Goal: Transaction & Acquisition: Purchase product/service

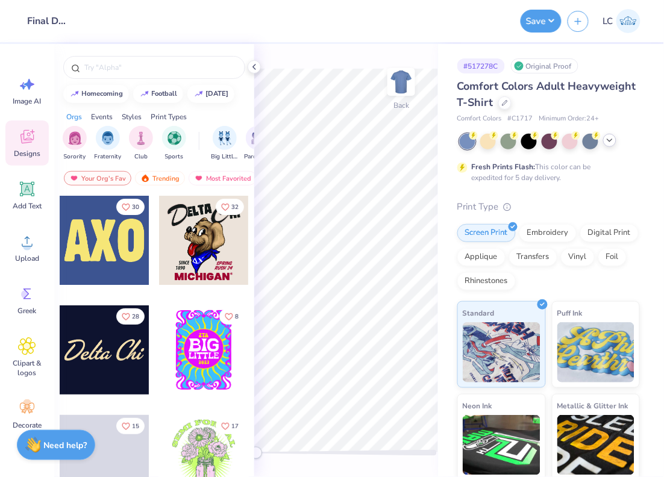
click at [612, 139] on icon at bounding box center [610, 141] width 10 height 10
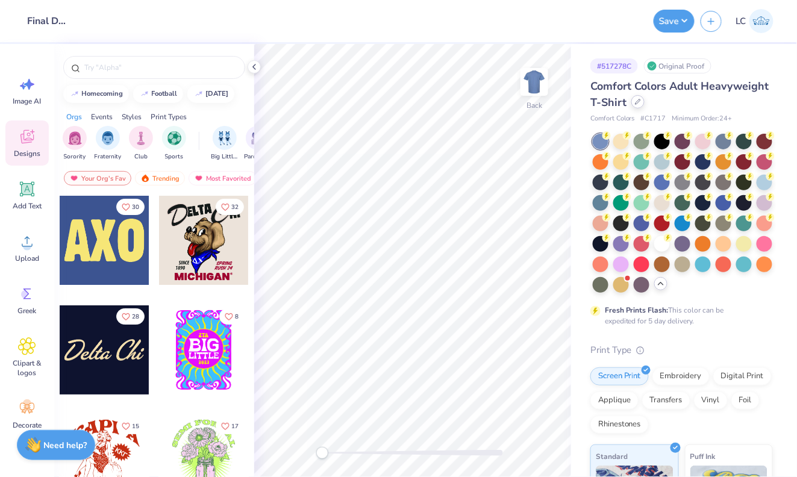
click at [640, 98] on div at bounding box center [637, 101] width 13 height 13
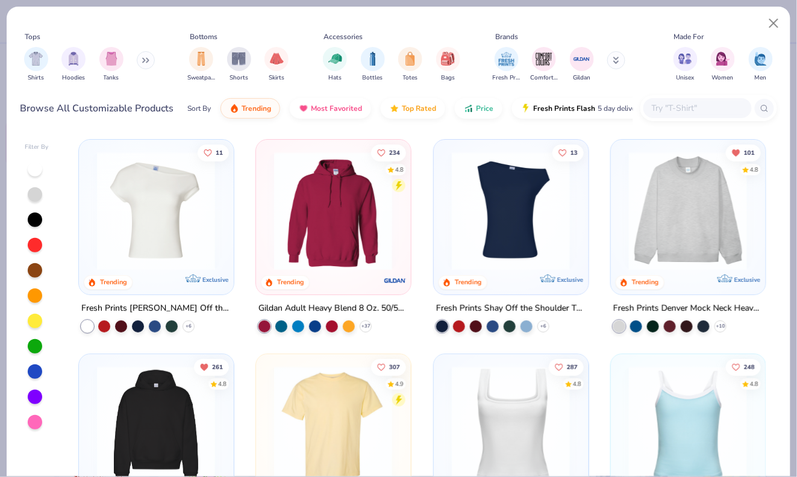
click at [663, 113] on input "text" at bounding box center [697, 108] width 93 height 14
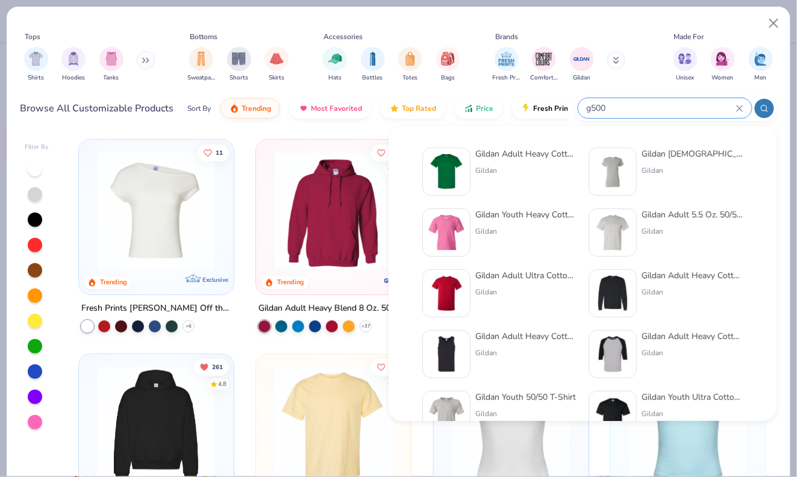
type input "g500"
click at [455, 164] on img at bounding box center [446, 171] width 37 height 37
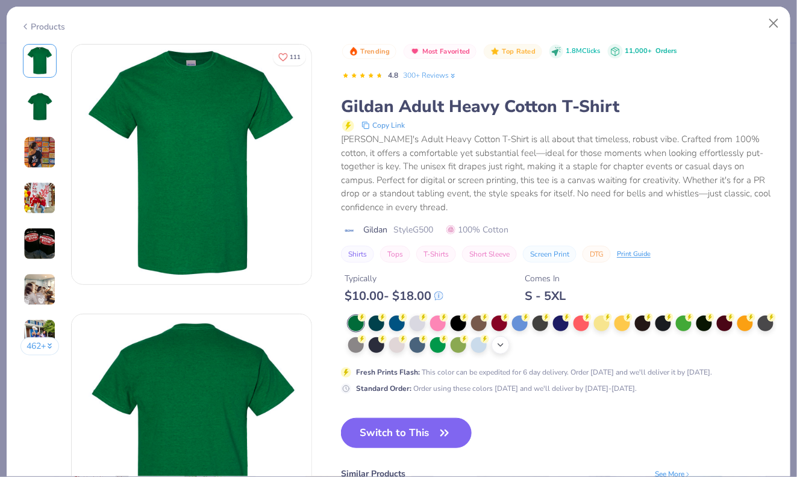
click at [501, 337] on div "+ 22" at bounding box center [501, 345] width 18 height 18
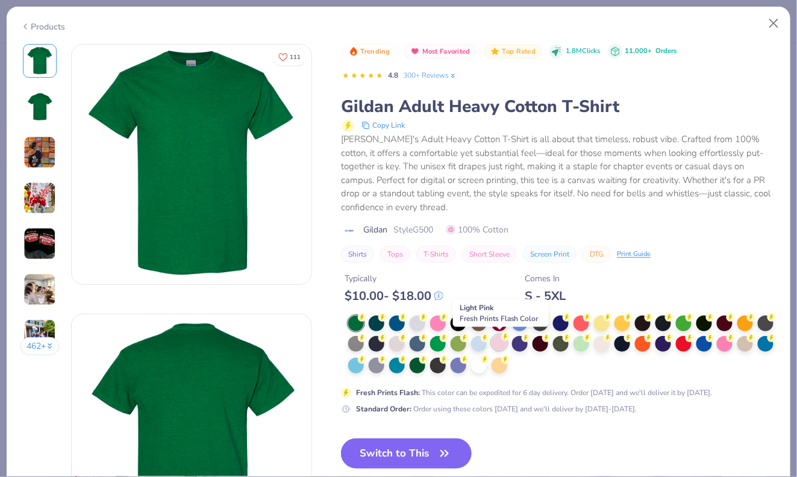
scroll to position [6, 0]
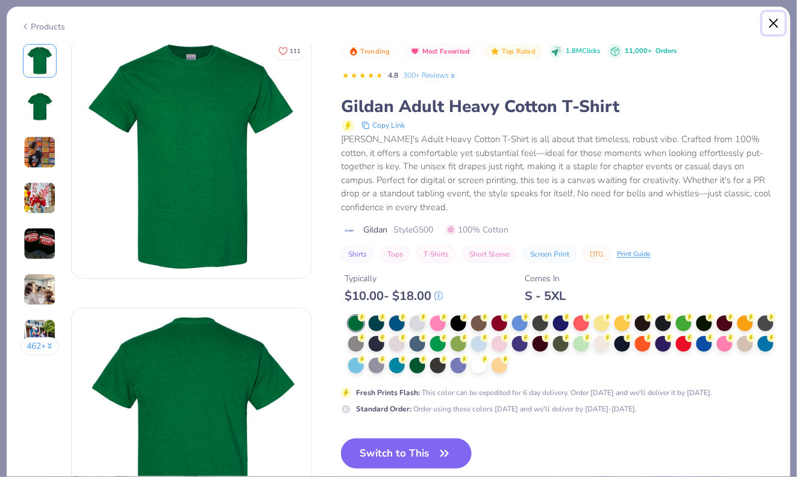
click at [663, 19] on button "Close" at bounding box center [774, 23] width 23 height 23
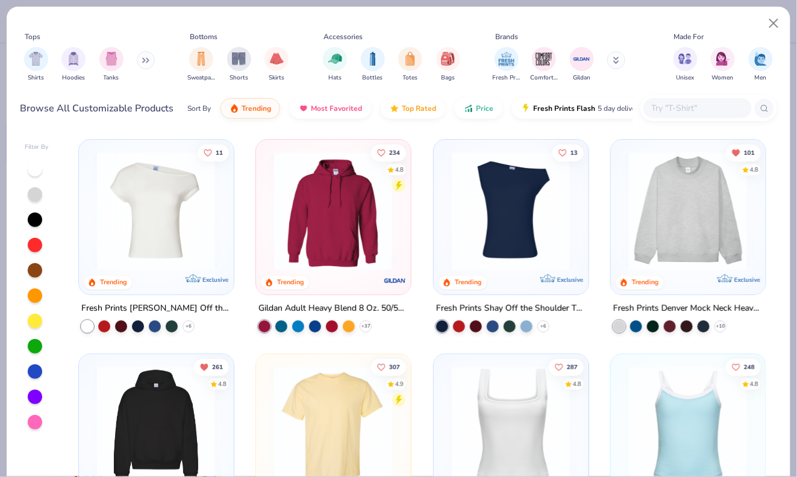
click at [663, 101] on input "text" at bounding box center [697, 108] width 93 height 14
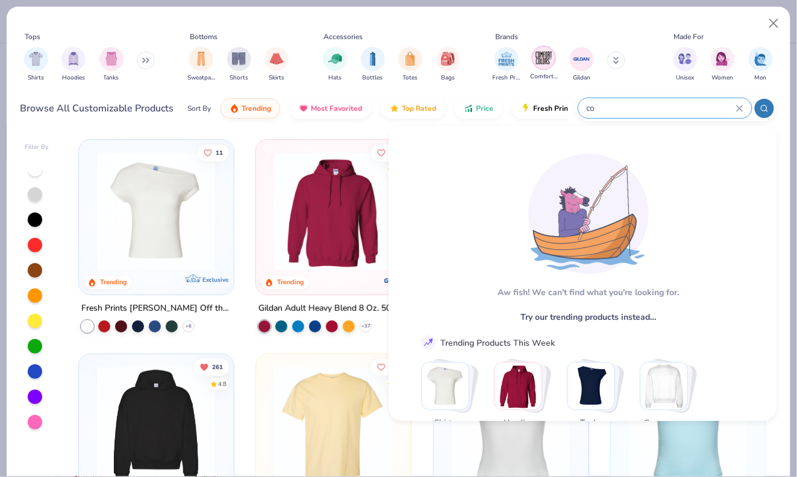
type input "c"
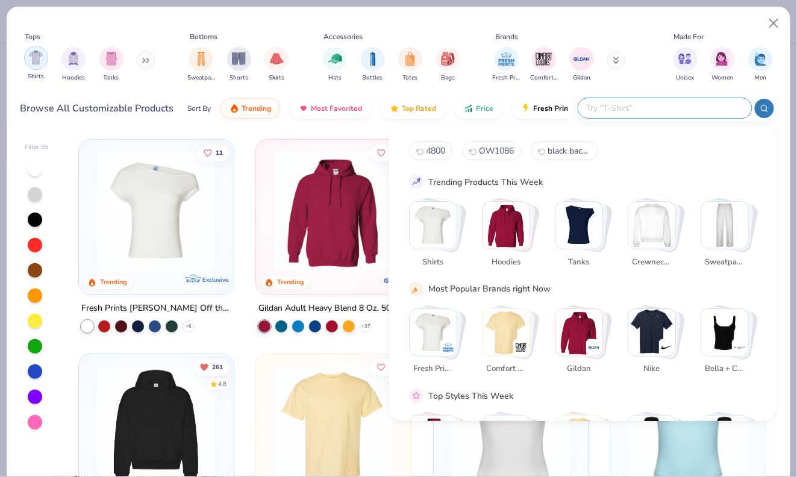
click at [42, 61] on img "filter for Shirts" at bounding box center [36, 58] width 14 height 14
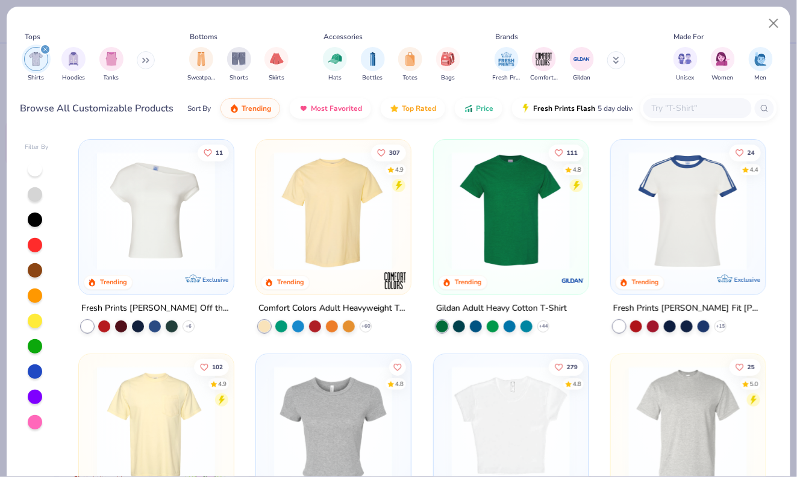
click at [663, 104] on input "text" at bounding box center [697, 108] width 93 height 14
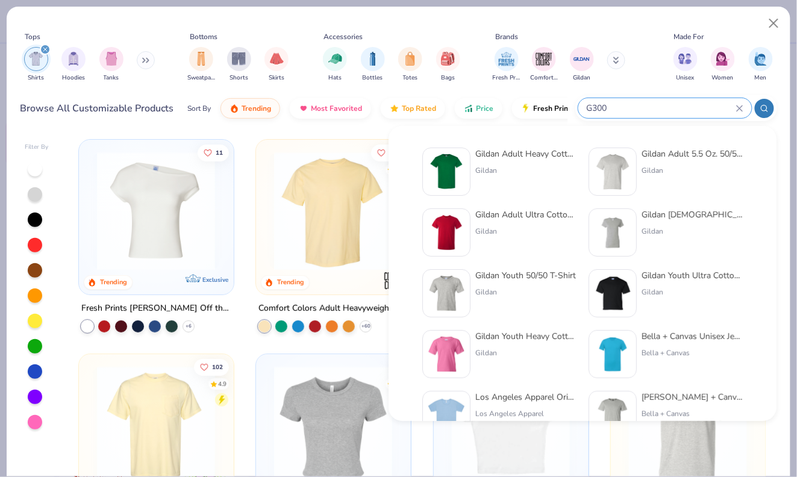
type input "G300"
click at [477, 216] on div "Gildan Adult Ultra Cotton 6 Oz. T-Shirt" at bounding box center [525, 214] width 101 height 13
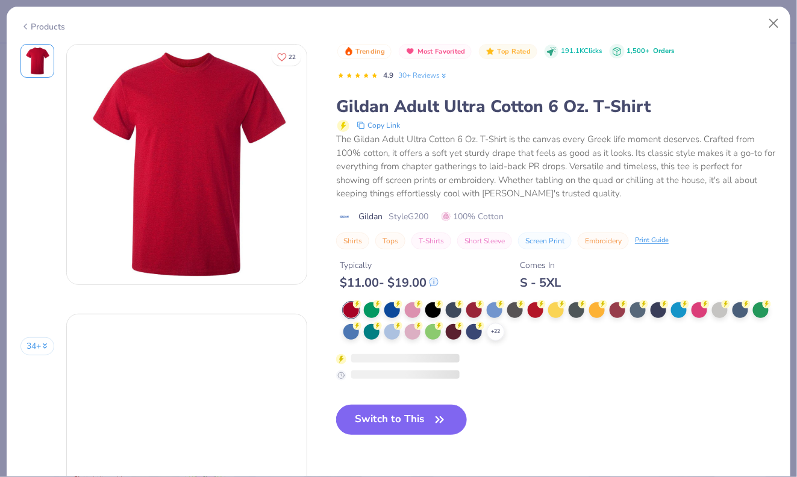
click at [452, 233] on div "Shirts Tops T-Shirts Short Sleeve Screen Print Embroidery Print Guide" at bounding box center [556, 241] width 440 height 17
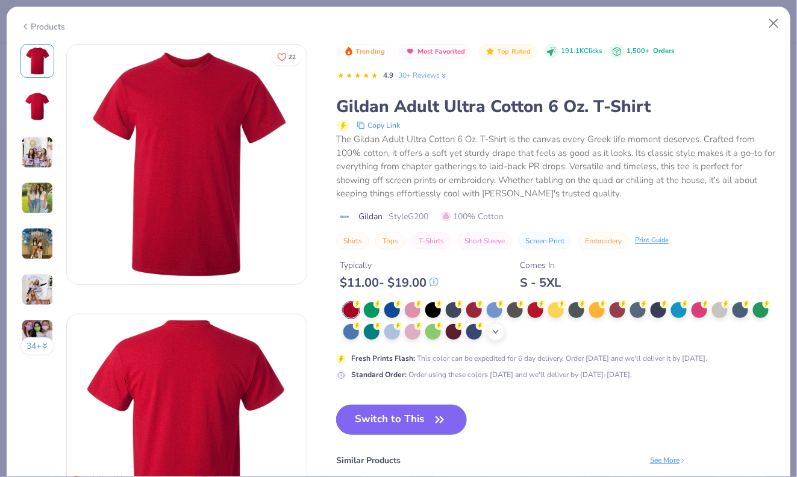
click at [497, 328] on icon at bounding box center [496, 332] width 10 height 10
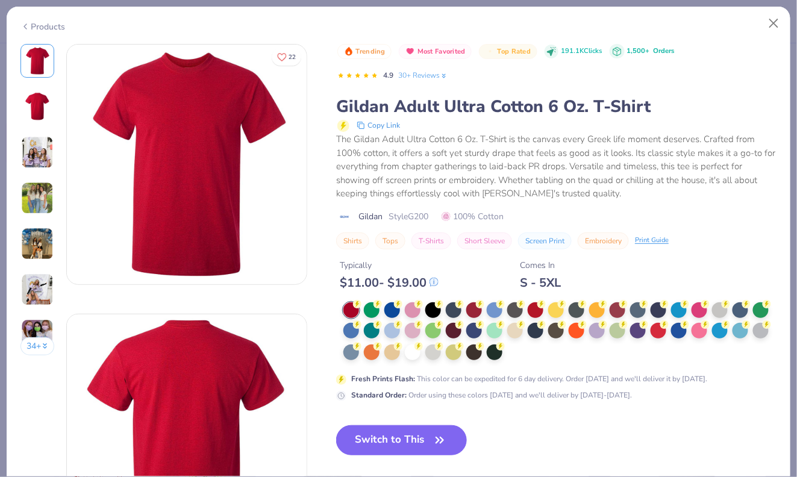
click at [663, 272] on div "Typically $ 11.00 - $ 19.00 Comes In S - 5XL" at bounding box center [556, 269] width 440 height 41
click at [373, 356] on div at bounding box center [372, 351] width 16 height 16
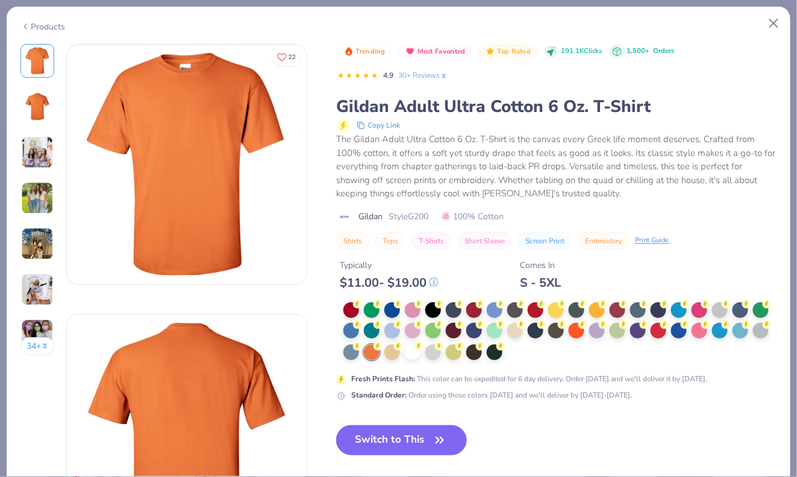
click at [66, 27] on div "Products" at bounding box center [399, 22] width 784 height 31
click at [55, 25] on div "Products" at bounding box center [42, 26] width 45 height 13
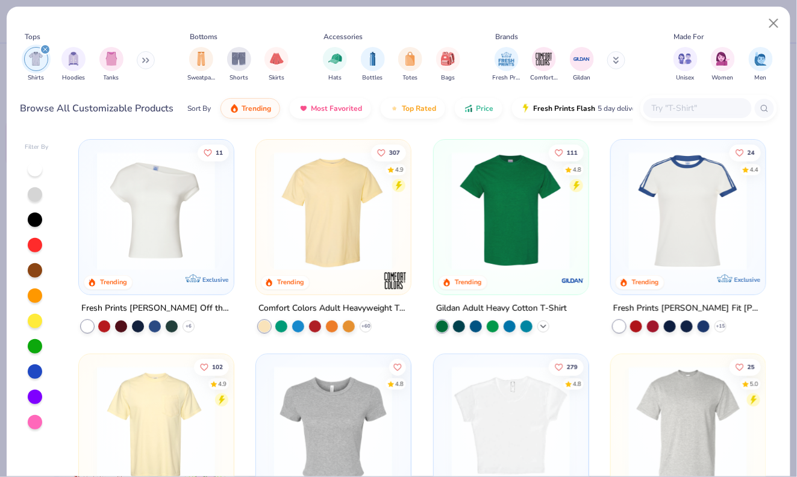
click at [541, 324] on icon at bounding box center [544, 326] width 10 height 10
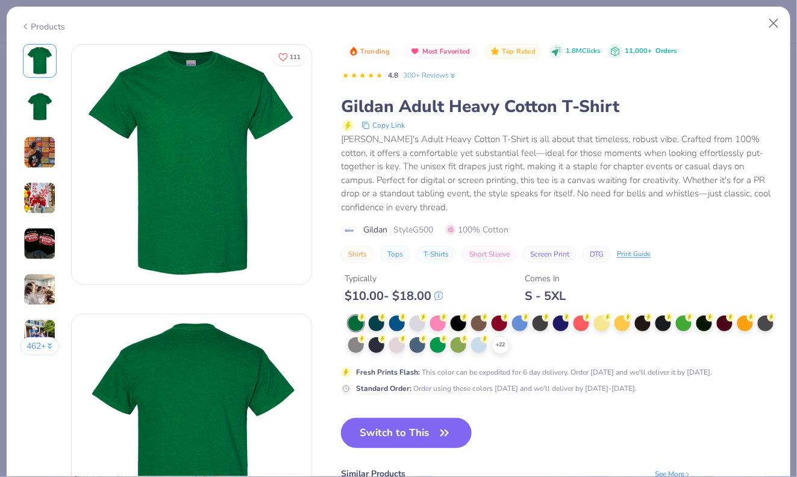
click at [500, 355] on div "+ 22 Fresh Prints Flash : This color can be expedited for 6 day delivery. Order…" at bounding box center [559, 355] width 436 height 78
click at [503, 349] on icon at bounding box center [501, 345] width 10 height 10
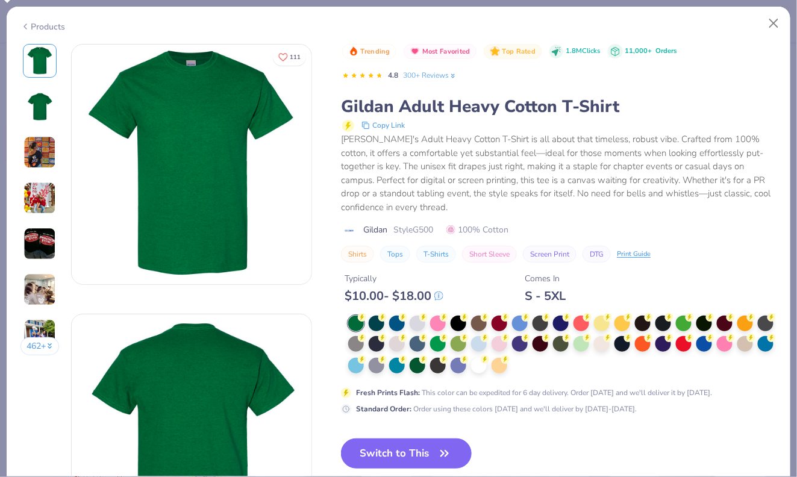
scroll to position [92, 0]
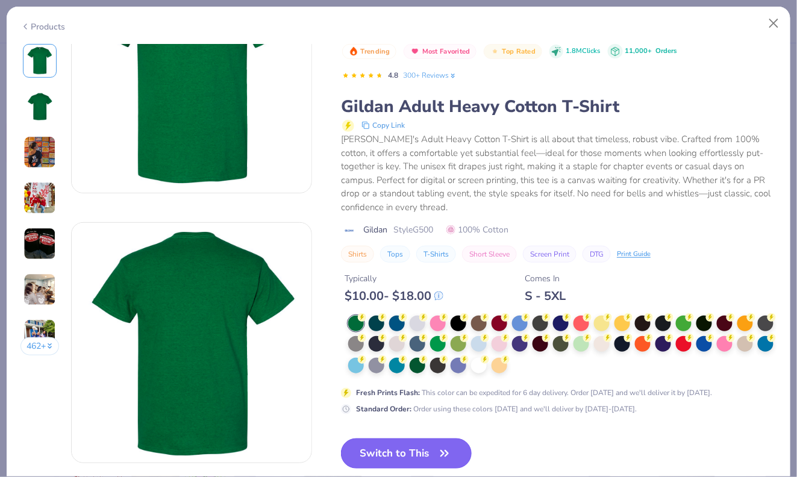
click at [415, 462] on button "Switch to This" at bounding box center [406, 454] width 131 height 30
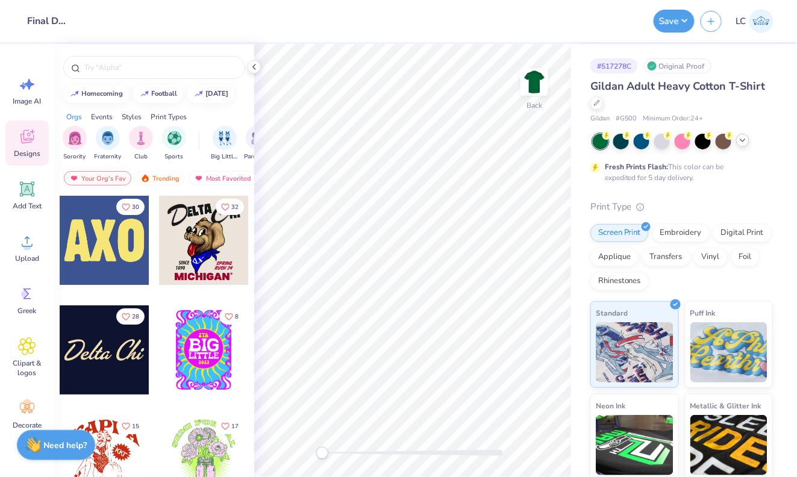
click at [663, 142] on div at bounding box center [683, 142] width 180 height 16
click at [663, 142] on div at bounding box center [742, 140] width 13 height 13
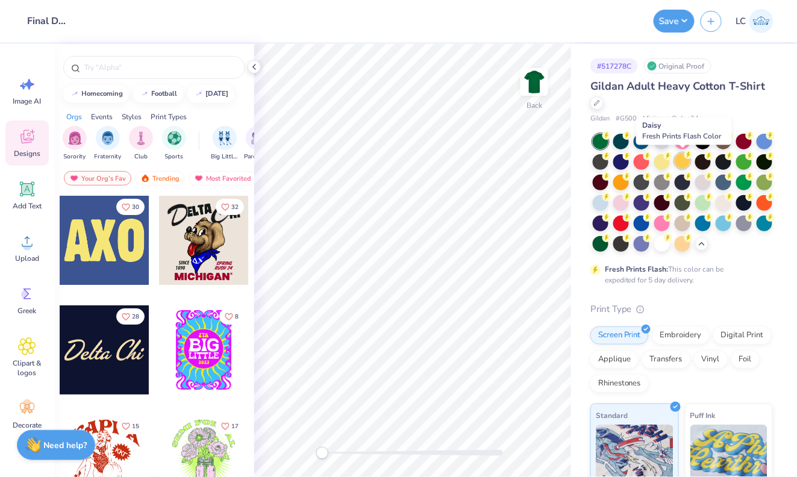
click at [663, 166] on div at bounding box center [683, 161] width 16 height 16
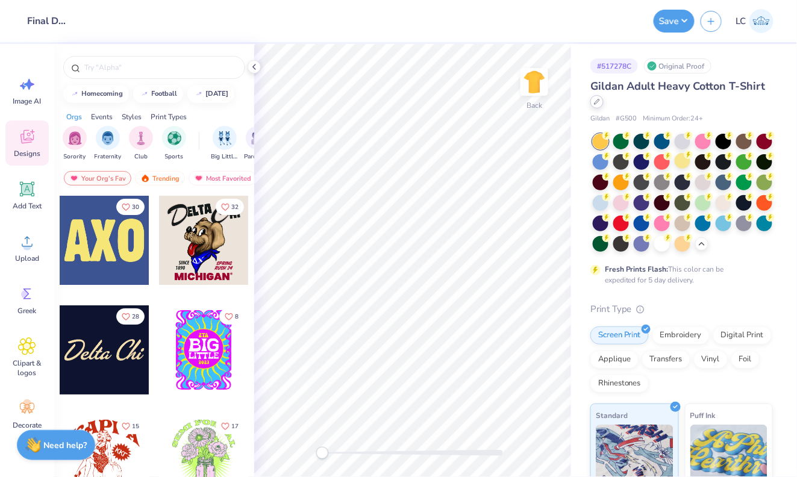
click at [602, 102] on div at bounding box center [596, 101] width 13 height 13
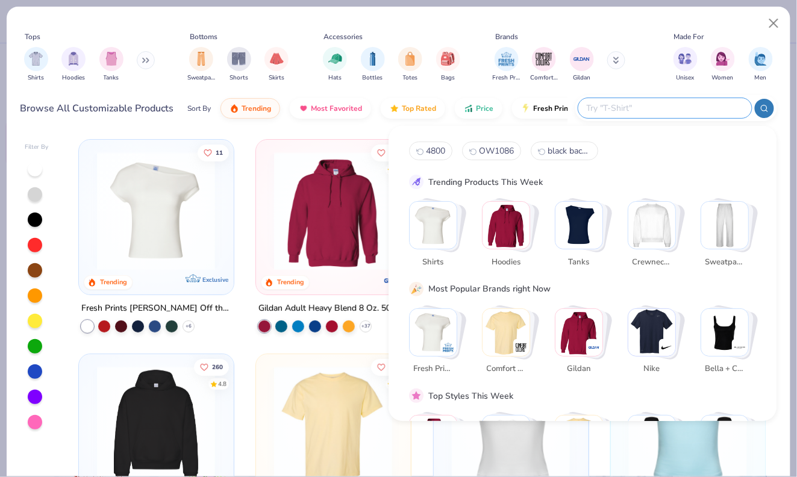
click at [663, 104] on input "text" at bounding box center [665, 108] width 158 height 14
type input "[PERSON_NAME]"
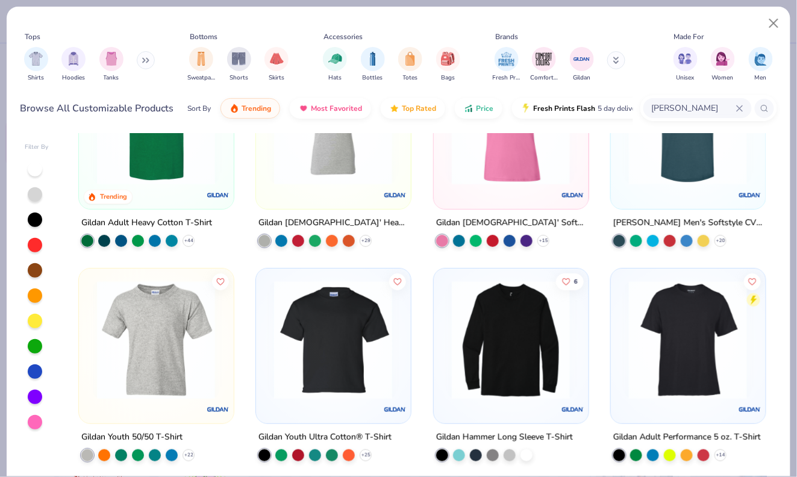
scroll to position [84, 0]
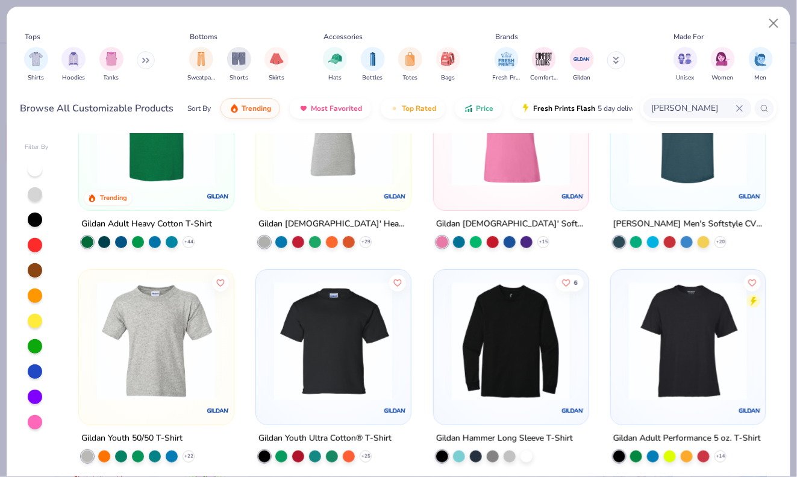
click at [663, 188] on div at bounding box center [688, 129] width 143 height 137
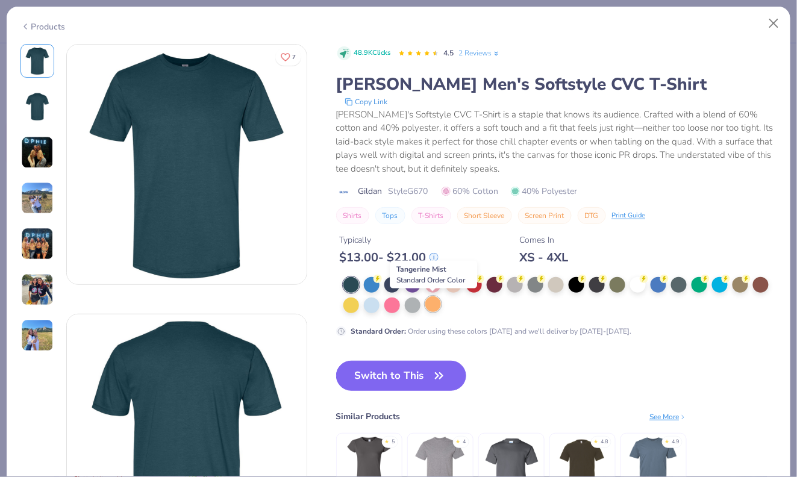
click at [436, 305] on div at bounding box center [433, 304] width 16 height 16
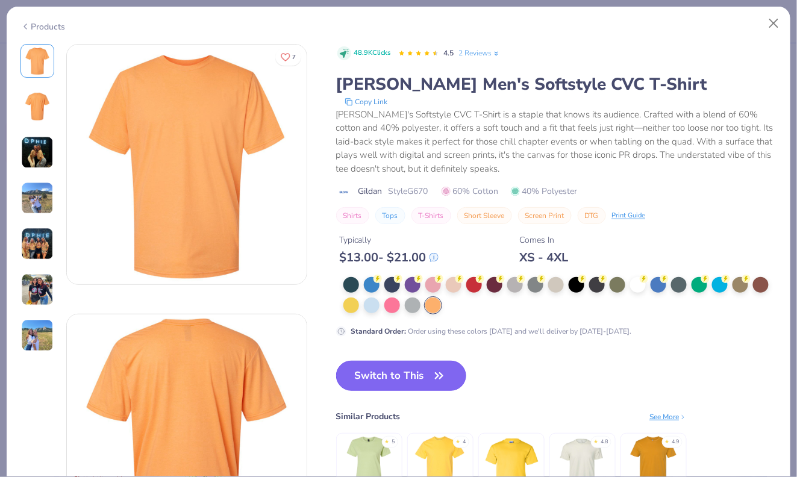
click at [424, 380] on button "Switch to This" at bounding box center [401, 376] width 131 height 30
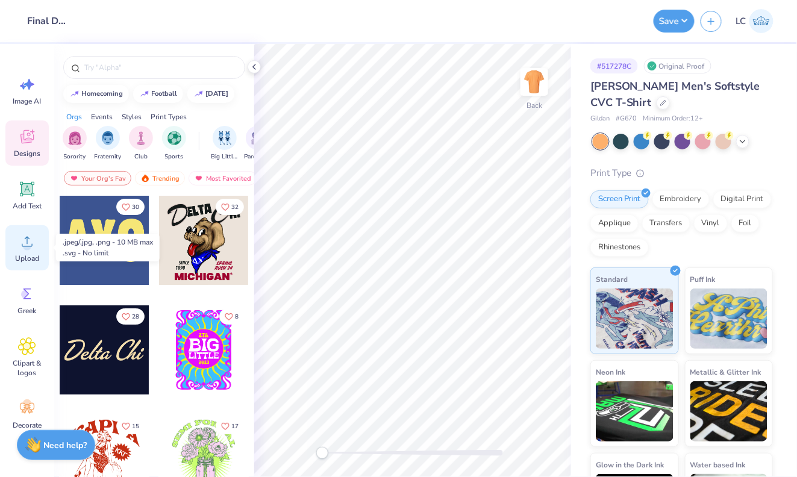
click at [36, 248] on icon at bounding box center [27, 242] width 18 height 18
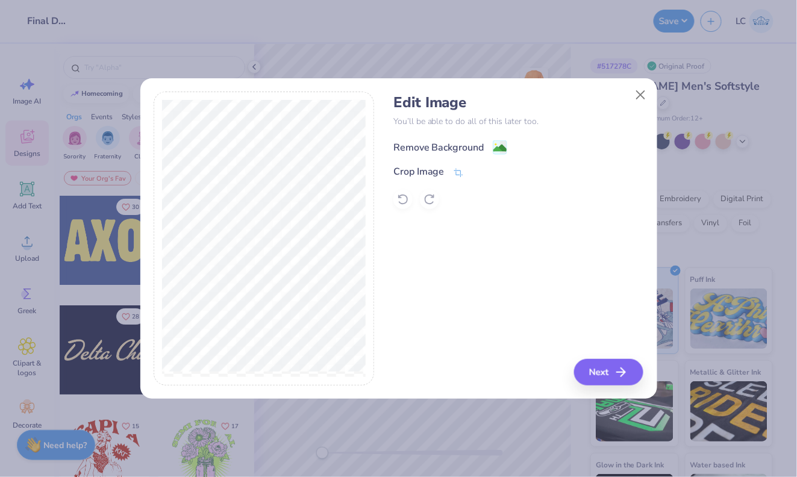
click at [498, 145] on image at bounding box center [499, 148] width 13 height 13
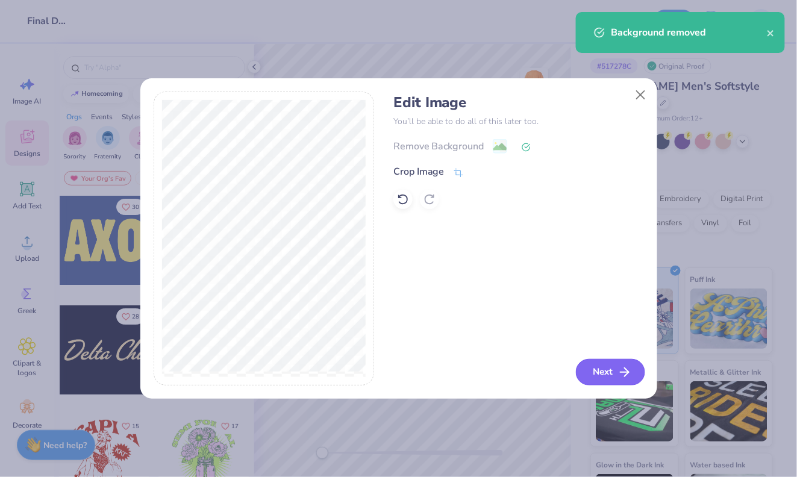
click at [610, 378] on button "Next" at bounding box center [610, 372] width 69 height 27
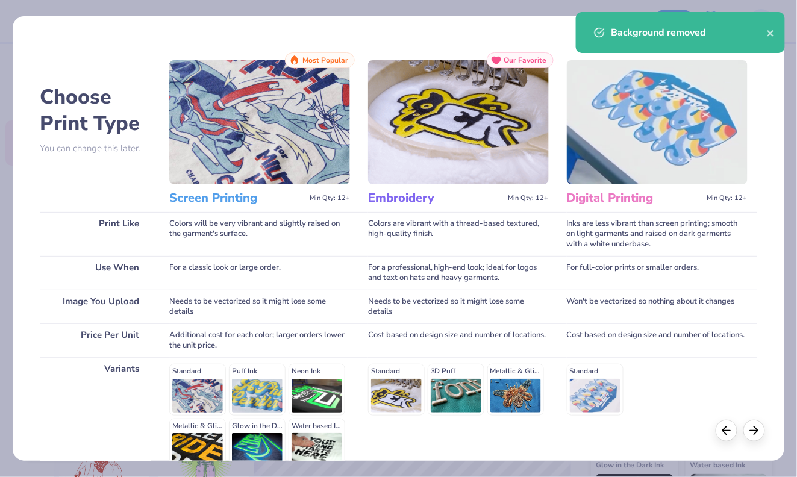
scroll to position [123, 0]
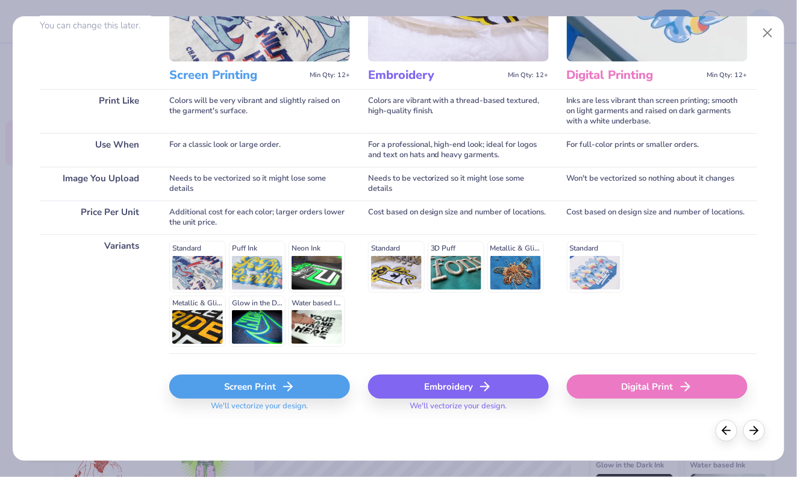
click at [293, 386] on icon at bounding box center [288, 387] width 14 height 14
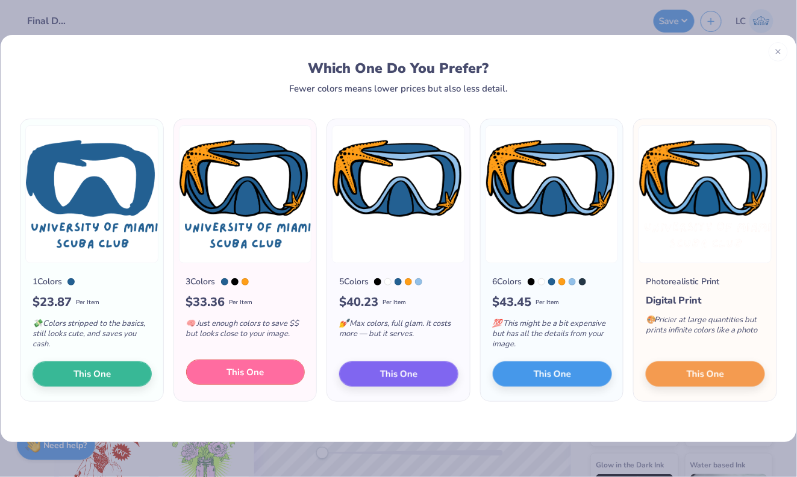
click at [280, 372] on button "This One" at bounding box center [245, 372] width 119 height 25
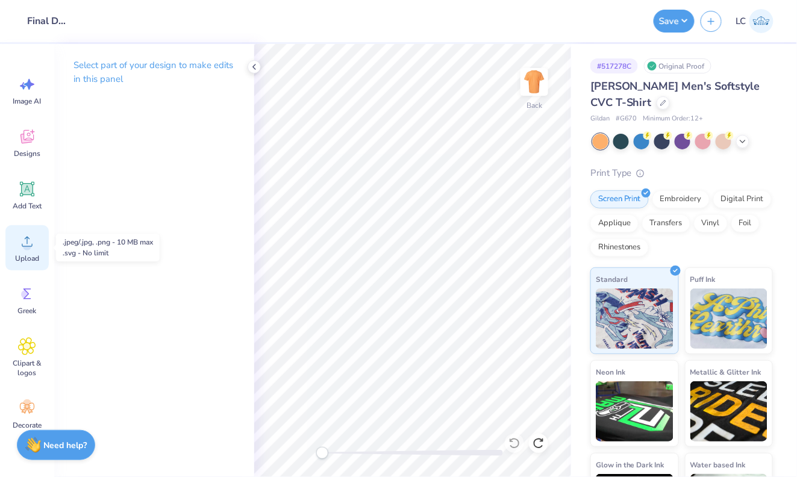
click at [34, 256] on span "Upload" at bounding box center [27, 259] width 24 height 10
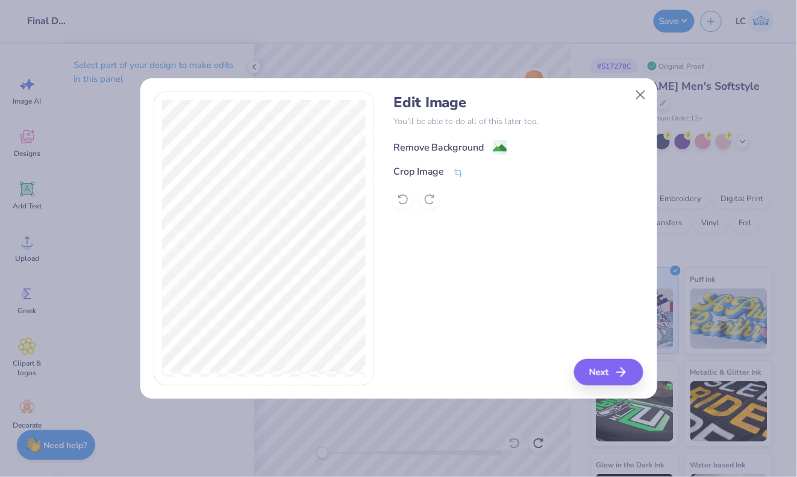
click at [486, 148] on div "Remove Background" at bounding box center [450, 147] width 114 height 15
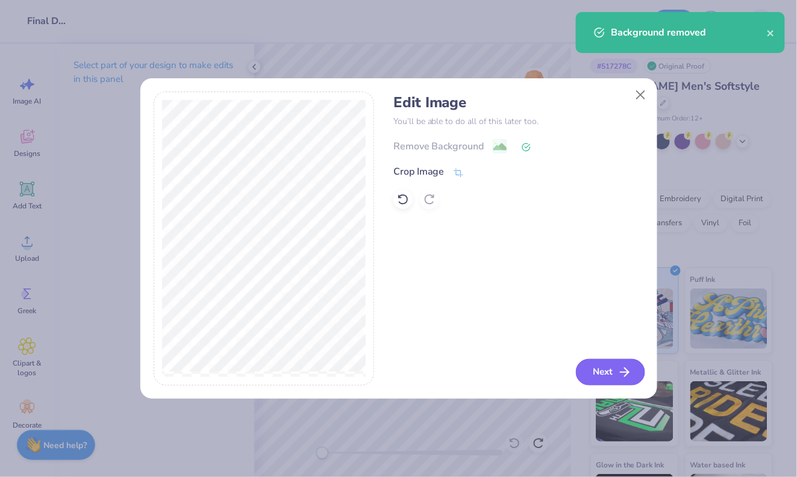
click at [603, 361] on button "Next" at bounding box center [610, 372] width 69 height 27
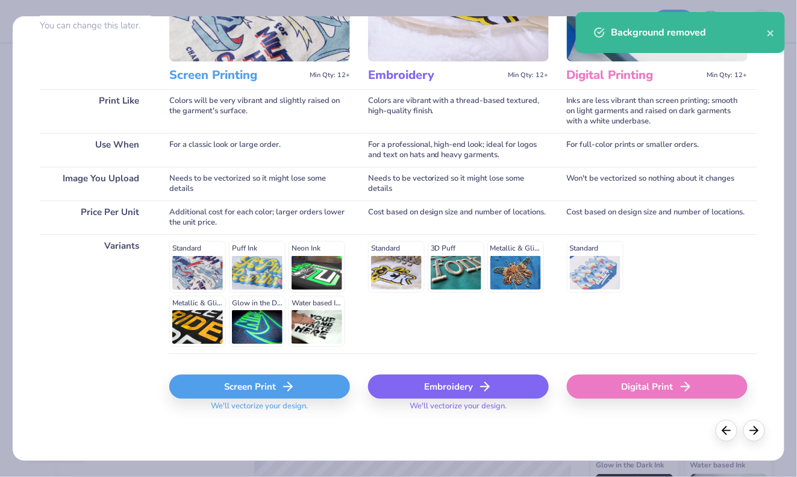
click at [284, 386] on icon at bounding box center [288, 387] width 14 height 14
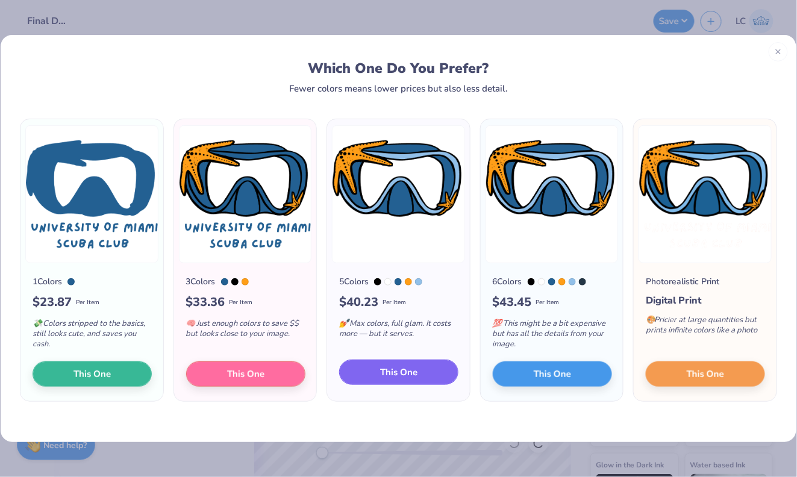
click at [371, 372] on button "This One" at bounding box center [398, 372] width 119 height 25
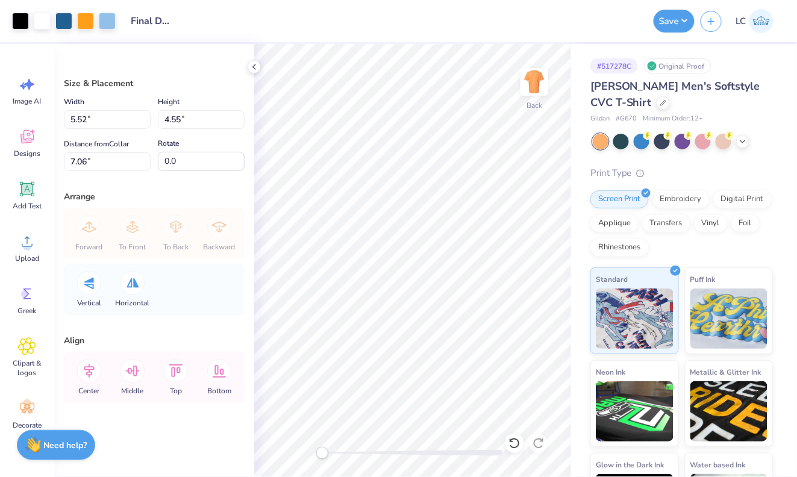
type input "5.52"
type input "4.55"
click at [545, 87] on img at bounding box center [534, 82] width 48 height 48
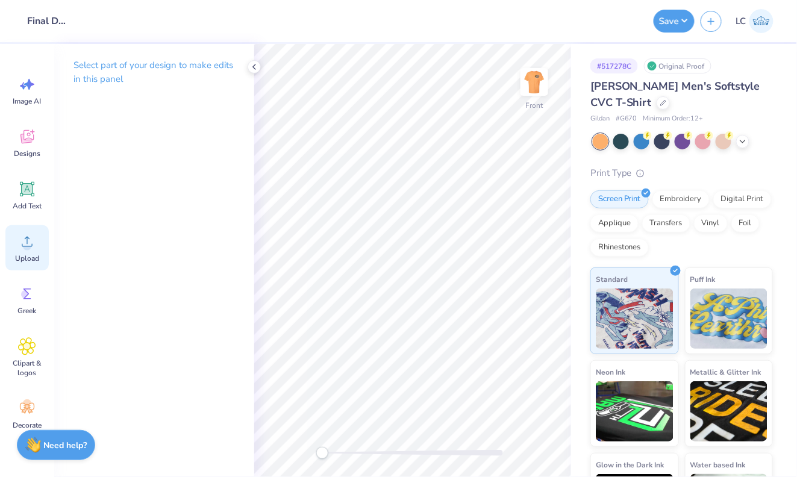
click at [31, 242] on icon at bounding box center [27, 242] width 18 height 18
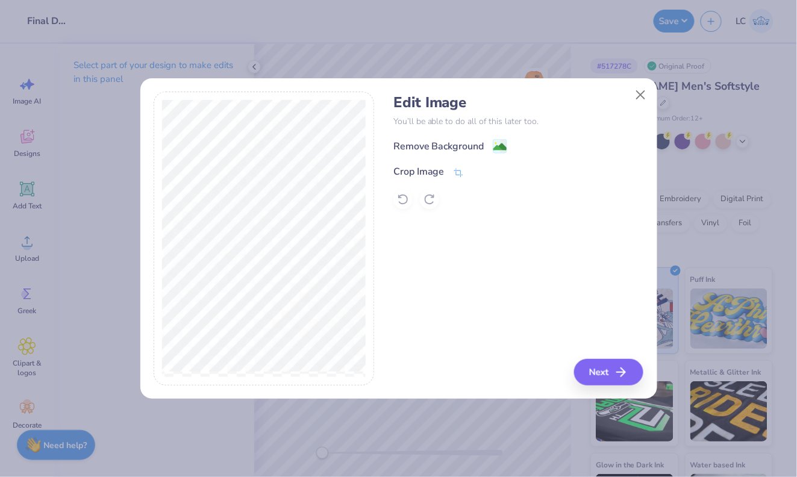
click at [509, 136] on div "Edit Image You’ll be able to do all of this later too. Remove Background Crop I…" at bounding box center [518, 151] width 250 height 115
click at [501, 143] on image at bounding box center [499, 148] width 13 height 13
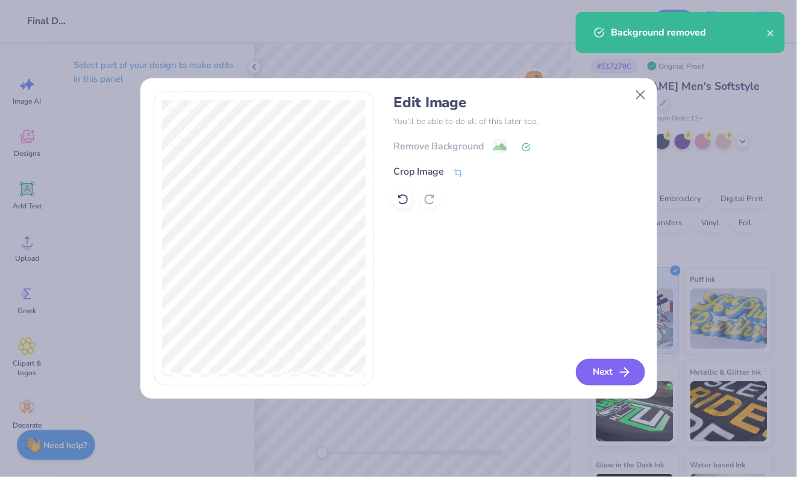
click at [591, 366] on button "Next" at bounding box center [610, 372] width 69 height 27
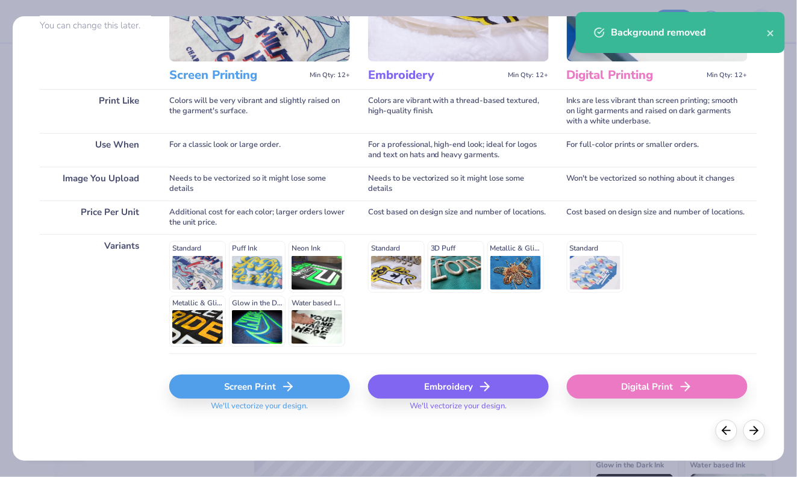
click at [249, 395] on div "Screen Print" at bounding box center [259, 387] width 181 height 24
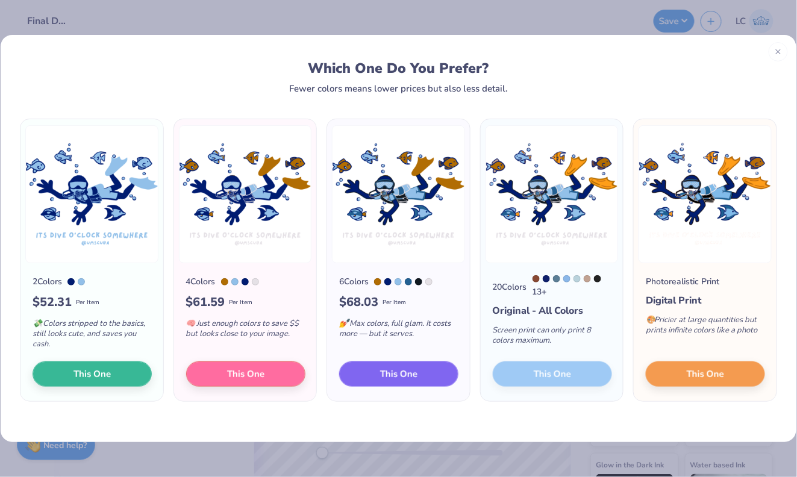
drag, startPoint x: 386, startPoint y: 368, endPoint x: 600, endPoint y: 72, distance: 365.4
click at [600, 72] on div "Which One Do You Prefer? Fewer colors means lower prices but also less detail. …" at bounding box center [398, 238] width 797 height 408
click at [545, 293] on div "13 +" at bounding box center [573, 286] width 80 height 23
click at [546, 358] on div "Screen print can only print 8 colors maximum." at bounding box center [552, 338] width 119 height 40
click at [536, 376] on div "20 Colors 13 + Original - All Colors Screen print can only print 8 colors maxim…" at bounding box center [552, 332] width 143 height 138
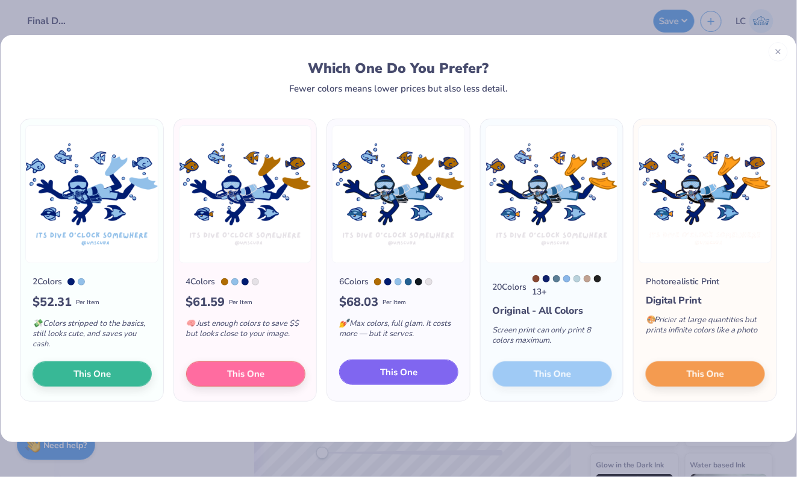
click at [411, 377] on span "This One" at bounding box center [398, 373] width 37 height 14
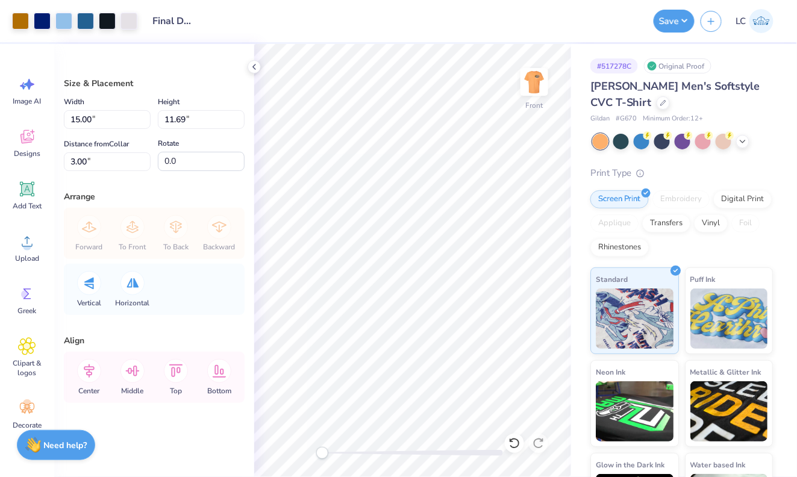
type input "13.35"
type input "10.41"
click at [21, 20] on div at bounding box center [20, 19] width 17 height 17
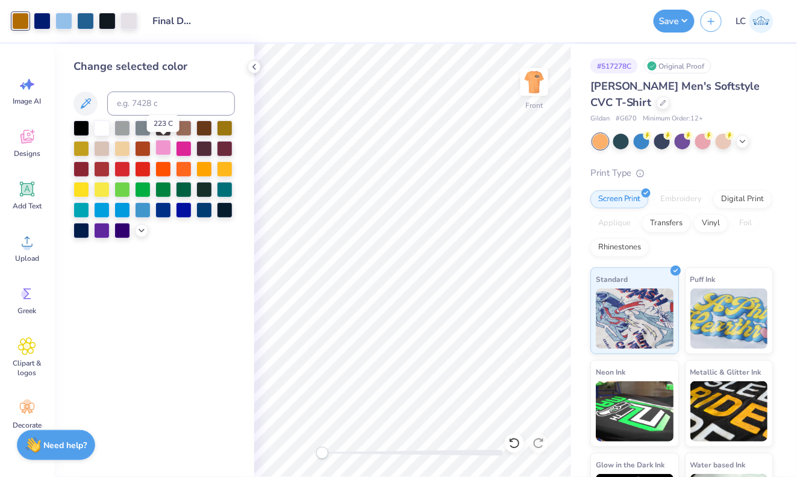
click at [161, 151] on div at bounding box center [163, 148] width 16 height 16
click at [41, 21] on div at bounding box center [42, 19] width 17 height 17
click at [102, 230] on div at bounding box center [102, 230] width 16 height 16
